Goal: Transaction & Acquisition: Subscribe to service/newsletter

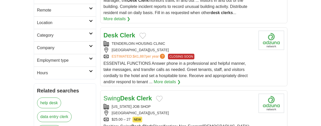
scroll to position [179, 0]
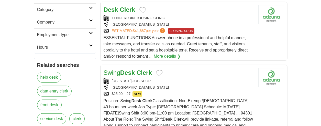
click at [128, 69] on strong "Desk" at bounding box center [127, 72] width 15 height 7
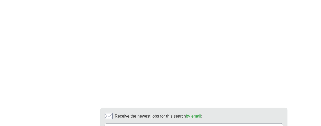
scroll to position [1152, 0]
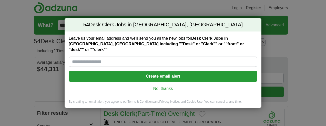
click at [173, 61] on input "Leave us your email address and we'll send you all the new jobs for Desk Clerk …" at bounding box center [163, 62] width 188 height 10
type input "**********"
click at [144, 75] on button "Create email alert" at bounding box center [163, 76] width 188 height 11
click at [296, 48] on div "**********" at bounding box center [163, 63] width 326 height 126
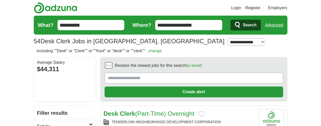
click at [218, 76] on input "Receive the newest jobs for this search by email :" at bounding box center [194, 78] width 179 height 11
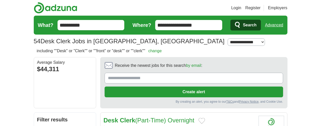
type input "**********"
click at [151, 93] on button "Create alert" at bounding box center [194, 92] width 179 height 11
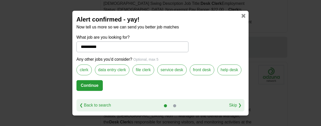
scroll to position [533, 0]
click at [200, 70] on label "front desk" at bounding box center [202, 69] width 25 height 11
click at [113, 67] on label "data entry clerk" at bounding box center [112, 69] width 35 height 11
click at [144, 67] on label "file clerk" at bounding box center [144, 69] width 22 height 11
click at [84, 71] on label "clerk" at bounding box center [84, 69] width 15 height 11
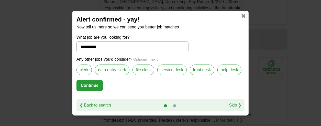
click at [91, 82] on button "Continue" at bounding box center [90, 85] width 26 height 11
select select "**"
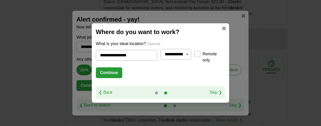
click at [105, 69] on button "Continue" at bounding box center [109, 72] width 26 height 11
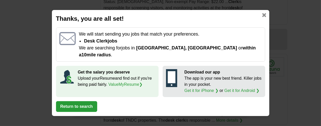
click at [263, 17] on link at bounding box center [264, 15] width 4 height 4
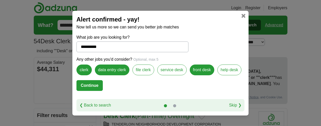
click at [244, 14] on link at bounding box center [244, 16] width 4 height 4
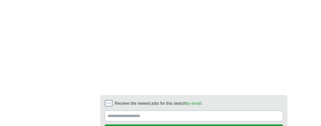
scroll to position [1101, 0]
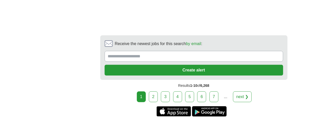
scroll to position [1126, 0]
